Goal: Task Accomplishment & Management: Manage account settings

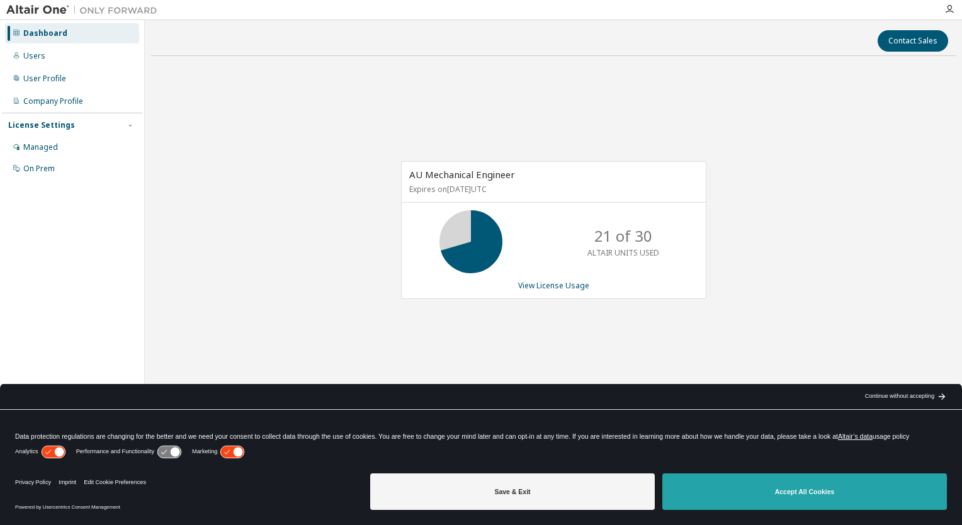
click at [731, 489] on button "Accept All Cookies" at bounding box center [805, 492] width 285 height 37
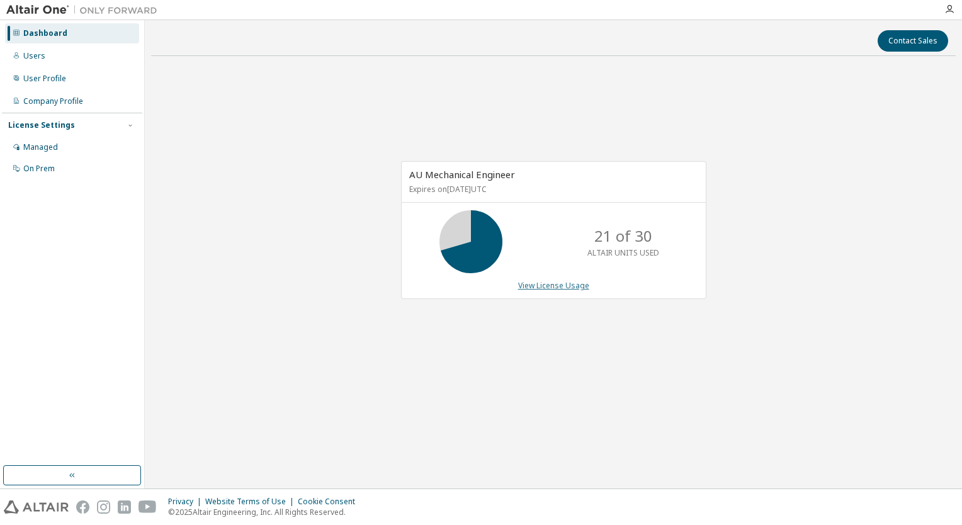
click at [557, 285] on link "View License Usage" at bounding box center [553, 285] width 71 height 11
click at [698, 117] on div "AU Mechanical Engineer Expires on March 1, 2026 UTC 21 of 30 ALTAIR UNITS USED …" at bounding box center [553, 236] width 805 height 341
click at [664, 105] on div "AU Mechanical Engineer Expires on March 1, 2026 UTC 21 of 30 ALTAIR UNITS USED …" at bounding box center [553, 236] width 805 height 341
click at [818, 248] on div "AU Mechanical Engineer Expires on March 1, 2026 UTC 30 of 30 ALTAIR UNITS USED …" at bounding box center [553, 236] width 805 height 341
drag, startPoint x: 818, startPoint y: 89, endPoint x: 584, endPoint y: 98, distance: 234.5
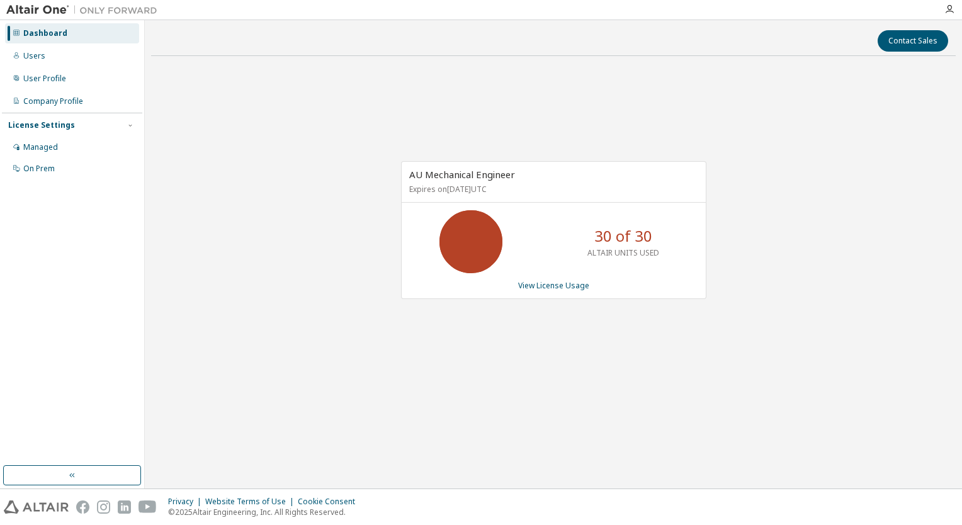
click at [818, 89] on div "AU Mechanical Engineer Expires on March 1, 2026 UTC 30 of 30 ALTAIR UNITS USED …" at bounding box center [553, 236] width 805 height 341
click at [787, 149] on div "AU Mechanical Engineer Expires on March 1, 2026 UTC 30 of 30 ALTAIR UNITS USED …" at bounding box center [553, 236] width 805 height 341
click at [556, 288] on link "View License Usage" at bounding box center [553, 285] width 71 height 11
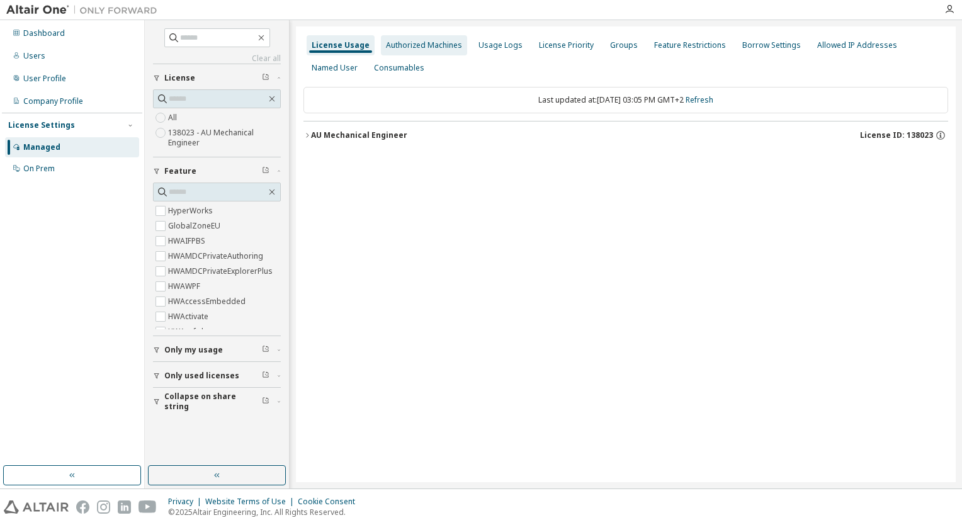
click at [416, 47] on div "Authorized Machines" at bounding box center [424, 45] width 76 height 10
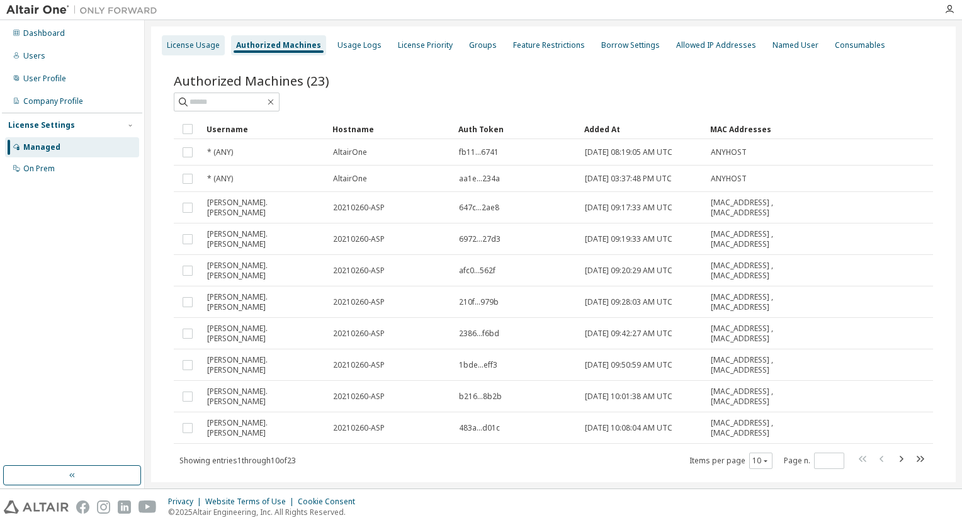
click at [190, 46] on div "License Usage" at bounding box center [193, 45] width 53 height 10
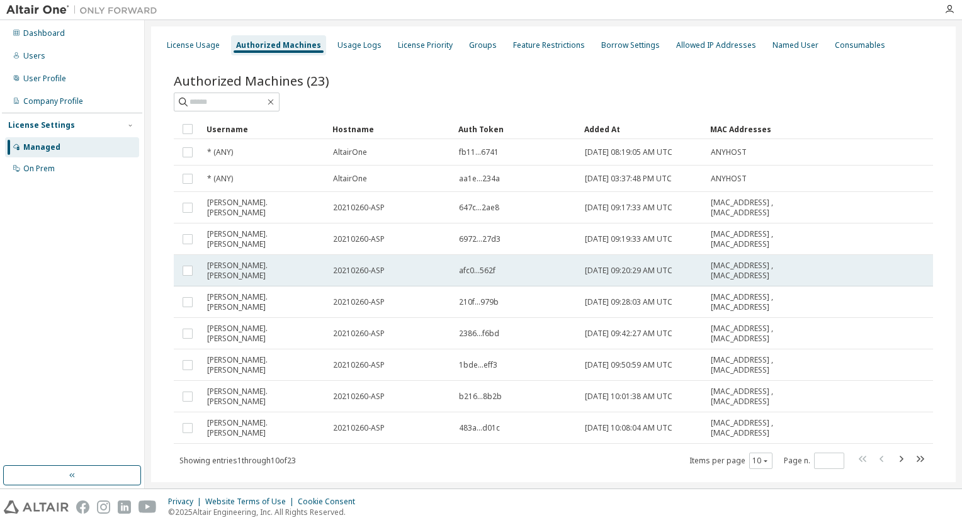
scroll to position [26, 0]
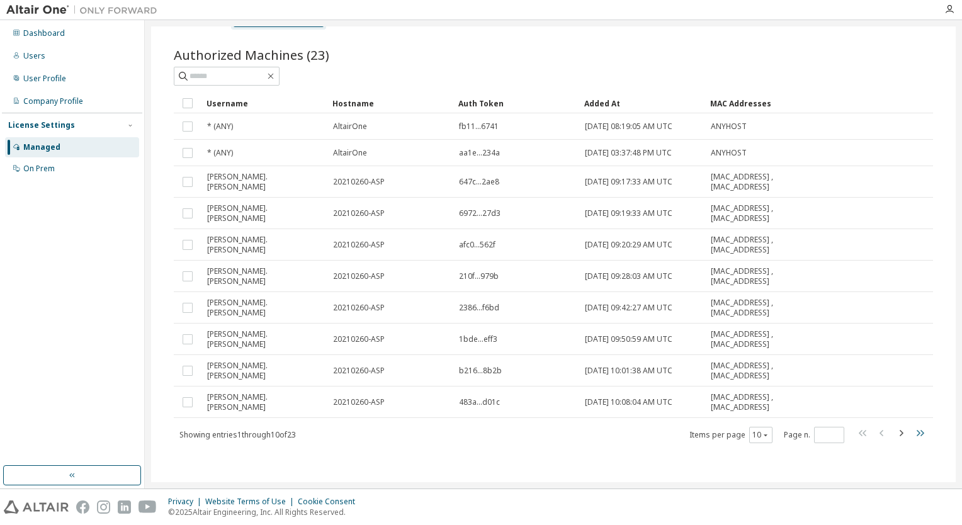
click at [917, 437] on icon "button" at bounding box center [920, 433] width 15 height 15
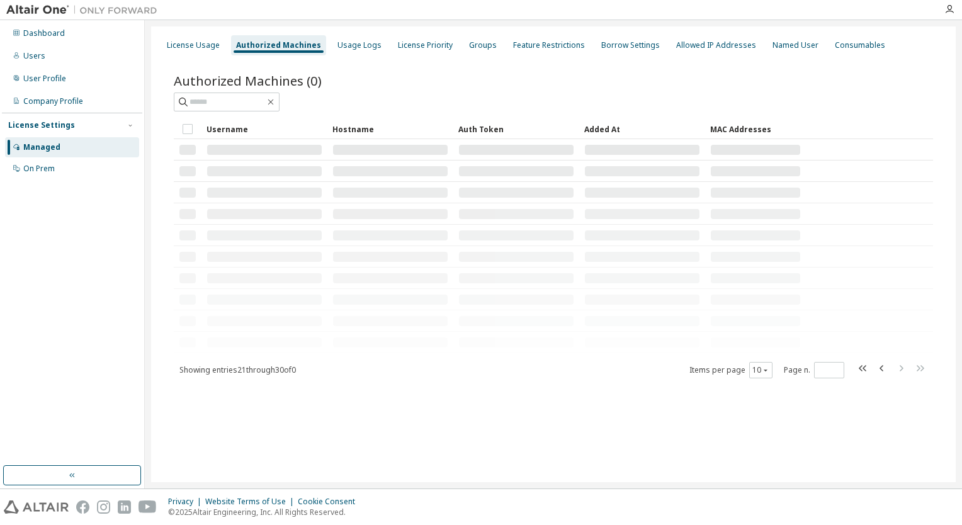
scroll to position [0, 0]
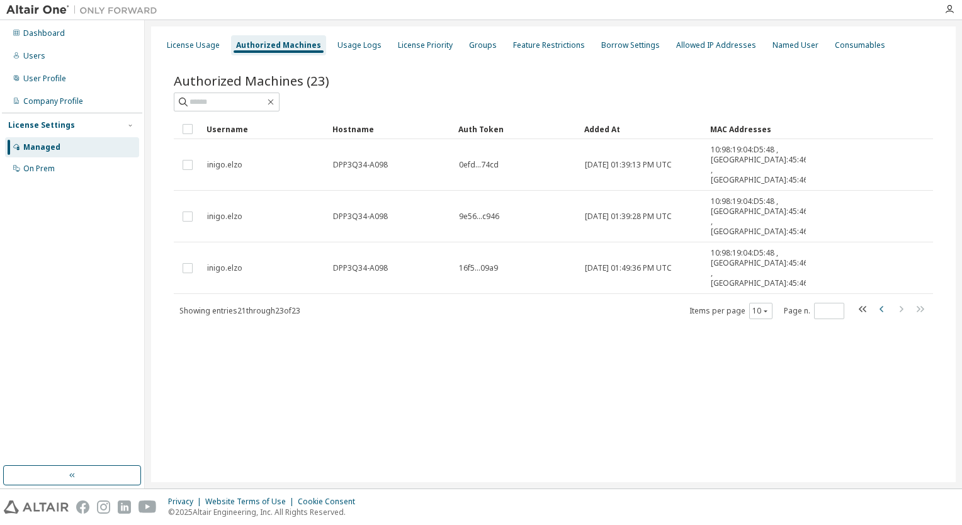
click at [884, 302] on icon "button" at bounding box center [882, 309] width 15 height 15
type input "*"
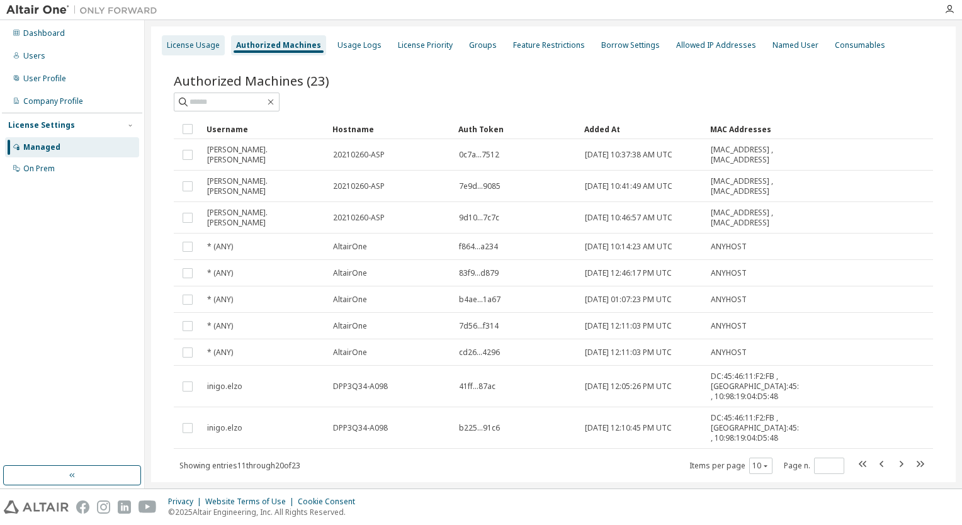
click at [180, 47] on div "License Usage" at bounding box center [193, 45] width 53 height 10
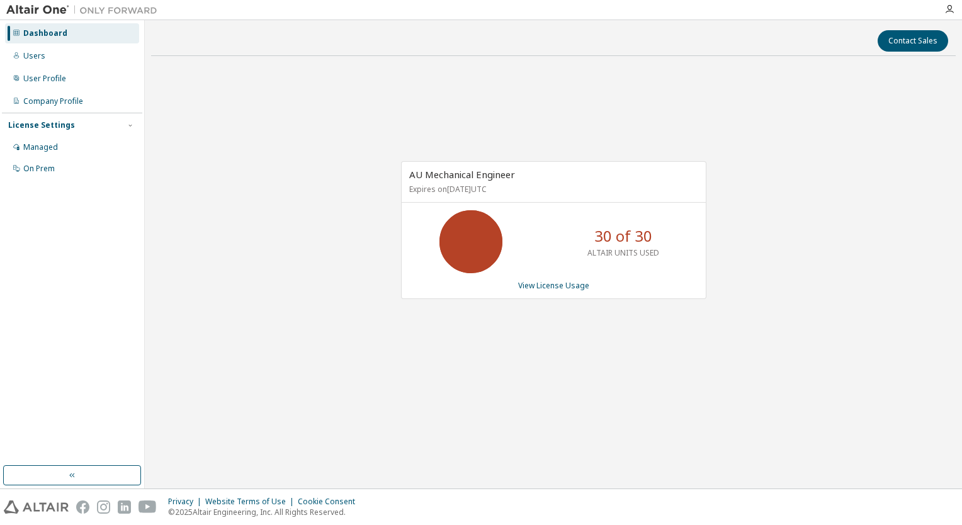
click at [770, 179] on div "AU Mechanical Engineer Expires on [DATE] UTC 30 of 30 ALTAIR UNITS USED View Li…" at bounding box center [553, 236] width 805 height 341
drag, startPoint x: 716, startPoint y: 134, endPoint x: 431, endPoint y: 94, distance: 287.4
click at [716, 134] on div "AU Mechanical Engineer Expires on March 1, 2026 UTC 0 of 30 ALTAIR UNITS USED V…" at bounding box center [553, 236] width 805 height 341
click at [764, 183] on div "AU Mechanical Engineer Expires on [DATE] UTC 30 of 30 ALTAIR UNITS USED View Li…" at bounding box center [553, 236] width 805 height 341
click at [753, 68] on div "AU Mechanical Engineer Expires on [DATE] UTC 30 of 30 ALTAIR UNITS USED View Li…" at bounding box center [553, 236] width 805 height 341
